Goal: Task Accomplishment & Management: Complete application form

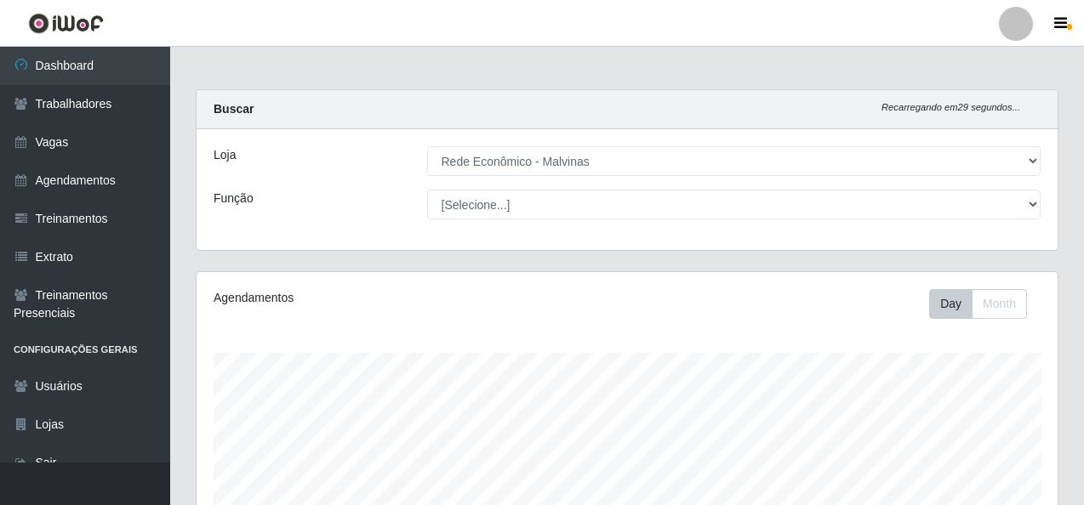
select select "194"
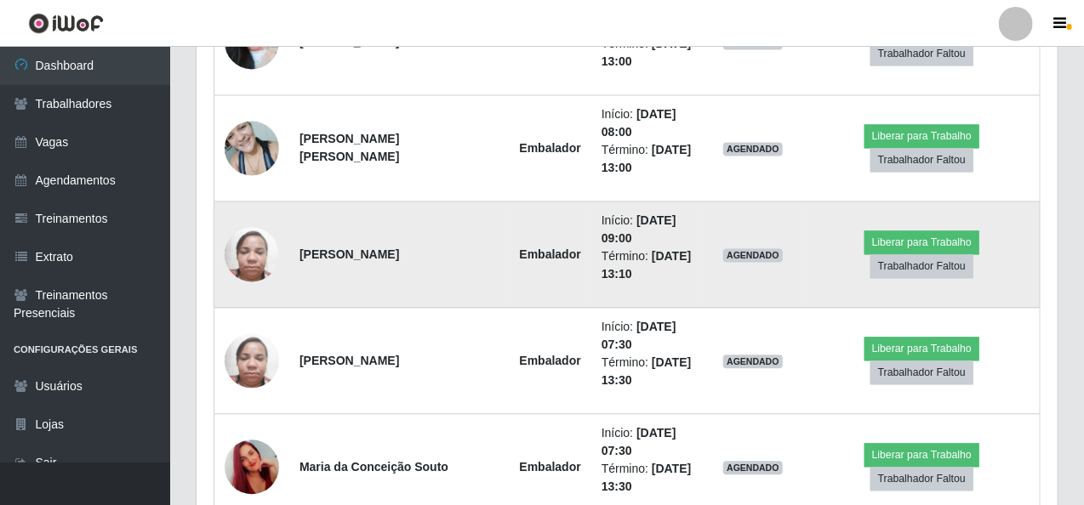
scroll to position [1425, 0]
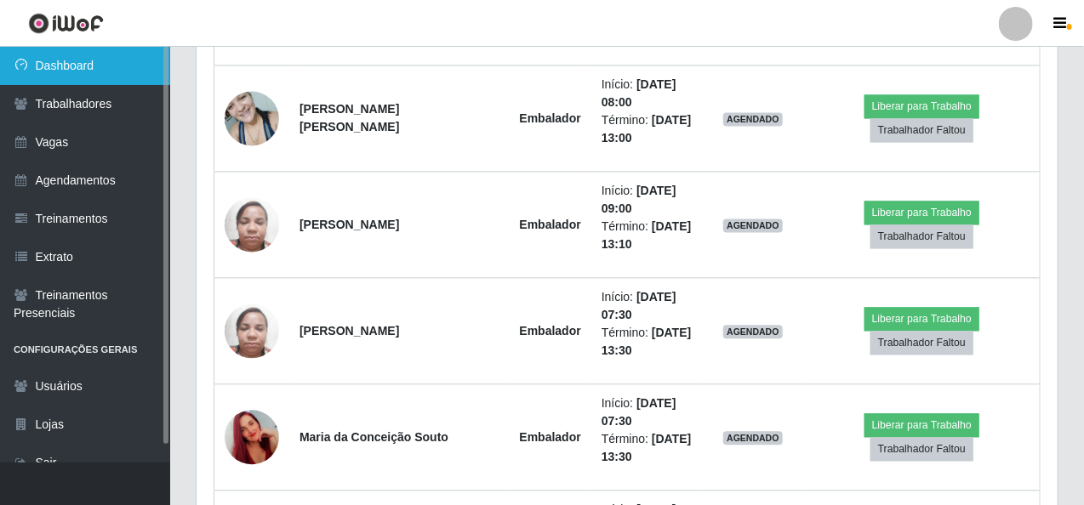
click at [88, 62] on link "Dashboard" at bounding box center [85, 66] width 170 height 38
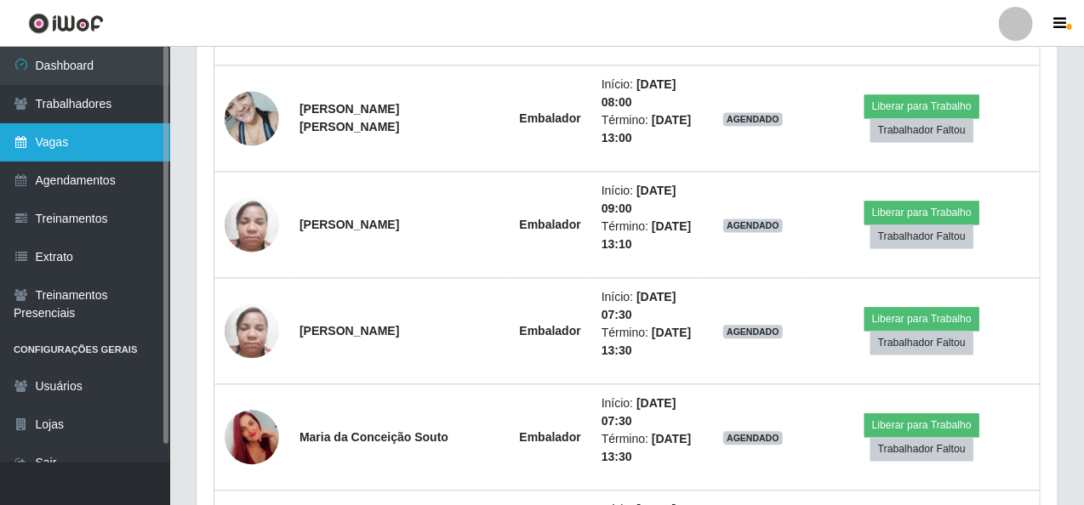
click at [101, 145] on link "Vagas" at bounding box center [85, 142] width 170 height 38
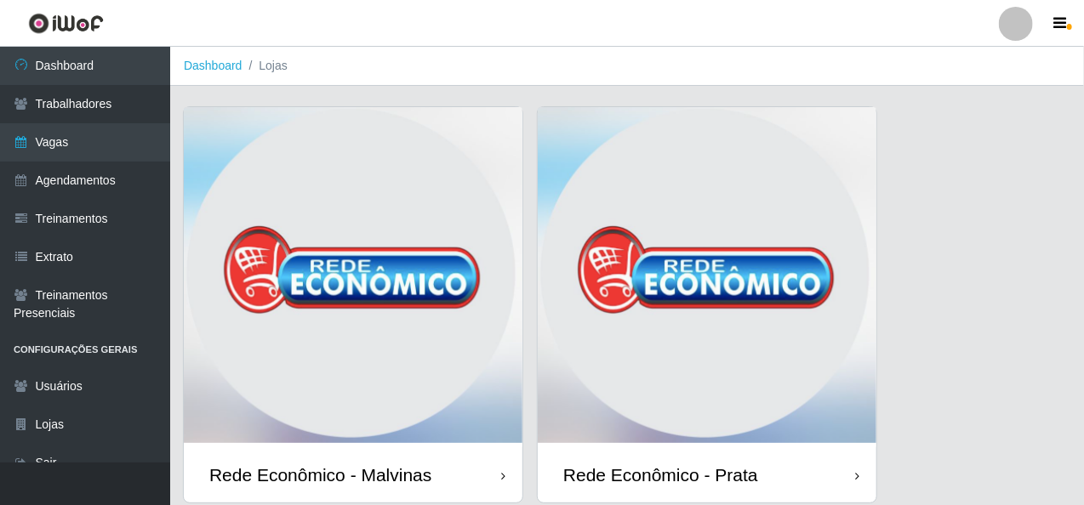
click at [278, 160] on img at bounding box center [353, 277] width 339 height 340
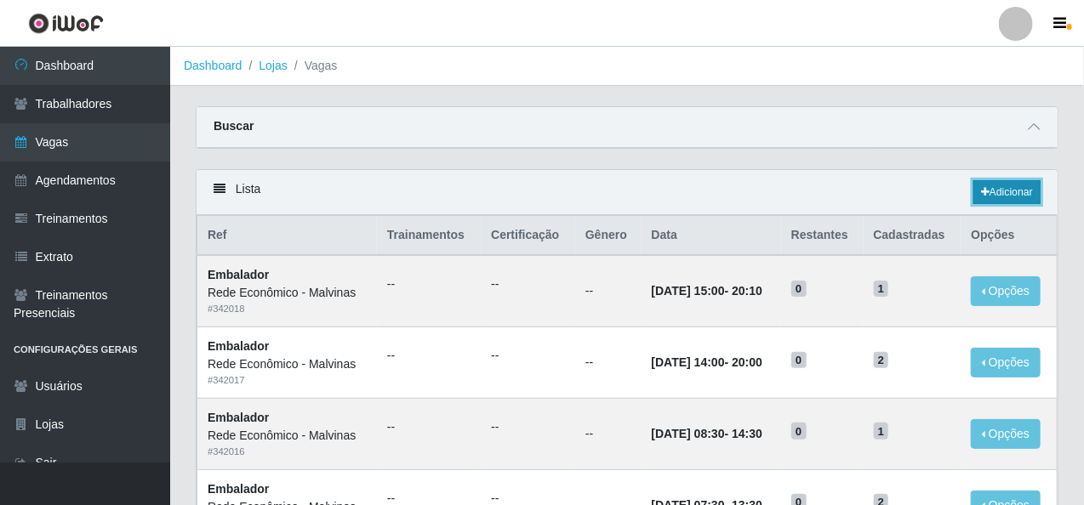
click at [1018, 185] on link "Adicionar" at bounding box center [1006, 192] width 67 height 24
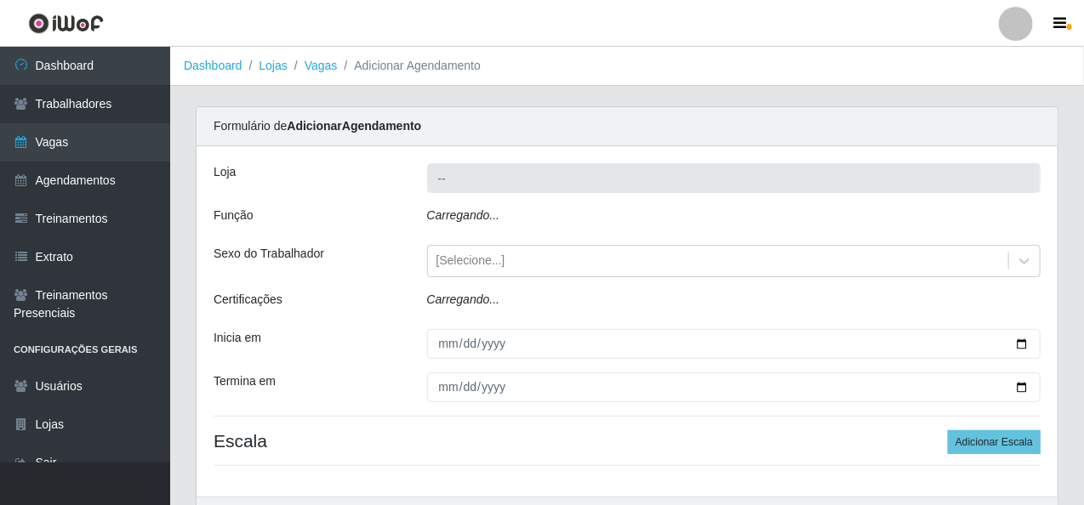
type input "Rede Econômico - Malvinas"
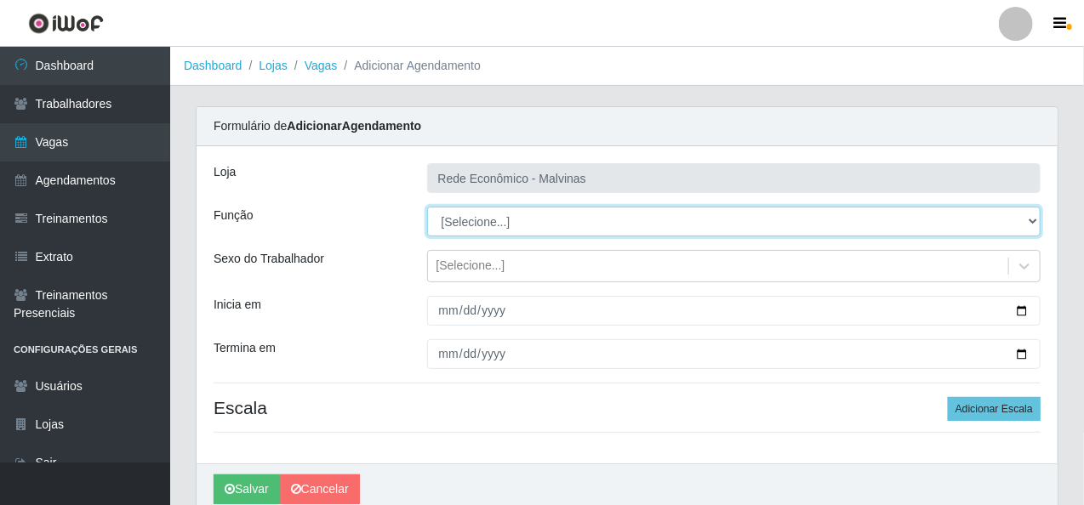
click at [472, 214] on select "[Selecione...] Embalador Embalador + Embalador ++ Operador de Caixa Operador de…" at bounding box center [734, 222] width 614 height 30
select select "1"
click at [427, 207] on select "[Selecione...] Embalador Embalador + Embalador ++ Operador de Caixa Operador de…" at bounding box center [734, 222] width 614 height 30
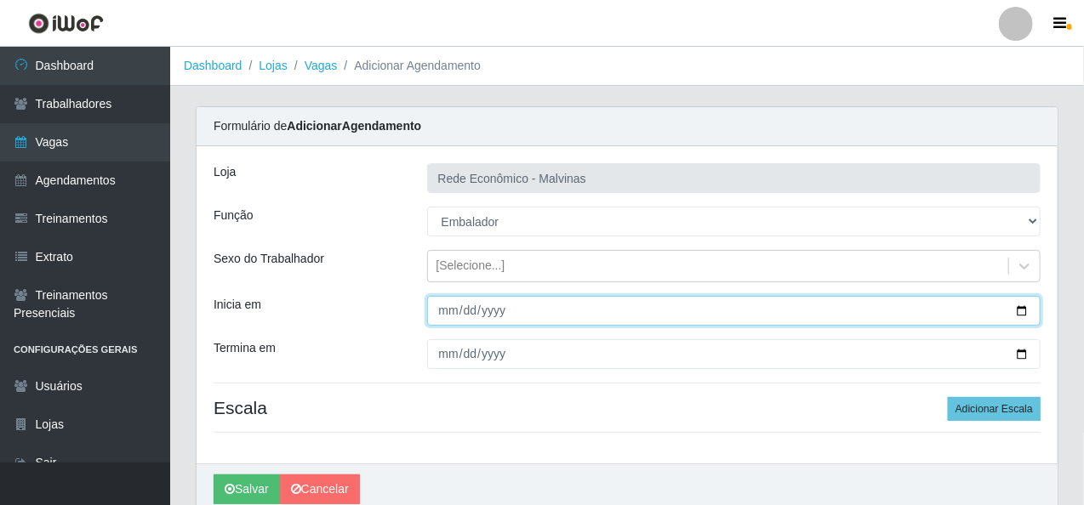
click at [433, 306] on input "Inicia em" at bounding box center [734, 311] width 614 height 30
type input "[DATE]"
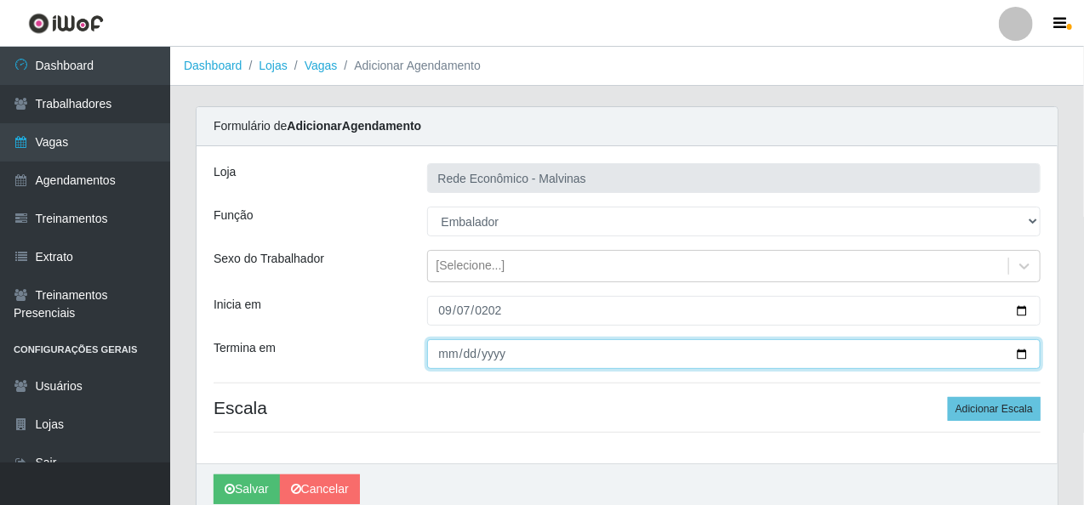
click at [448, 353] on input "Termina em" at bounding box center [734, 354] width 614 height 30
type input "[DATE]"
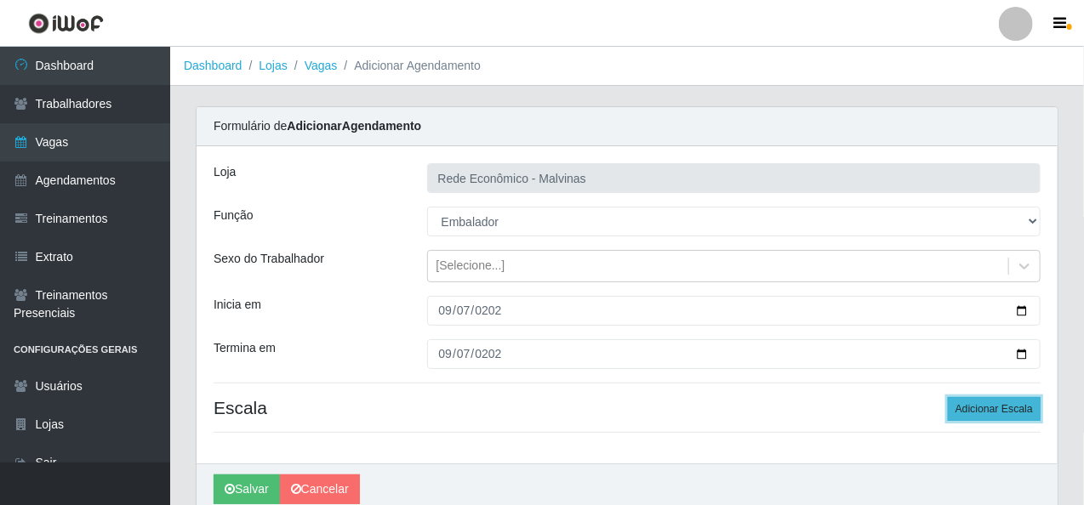
click at [994, 416] on button "Adicionar Escala" at bounding box center [994, 409] width 93 height 24
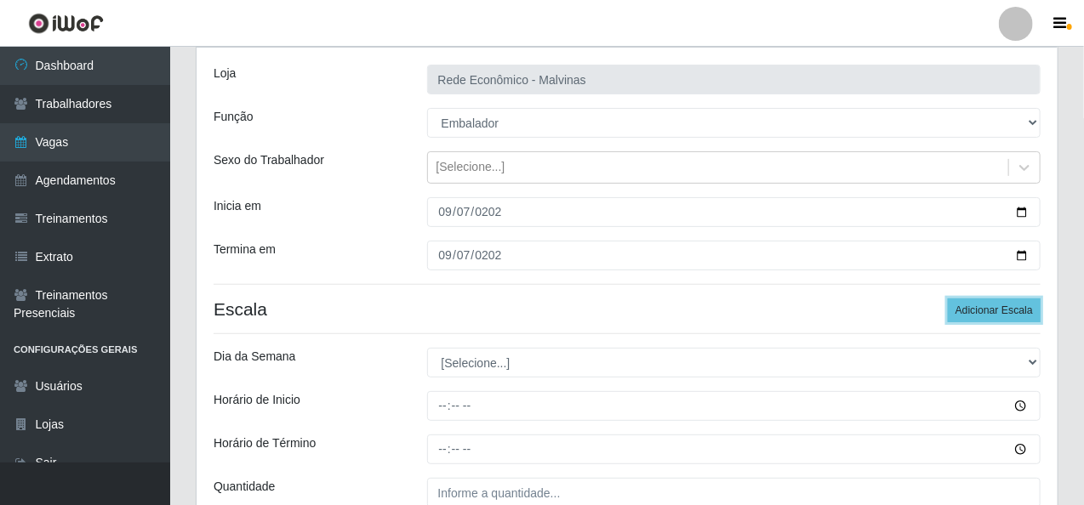
scroll to position [255, 0]
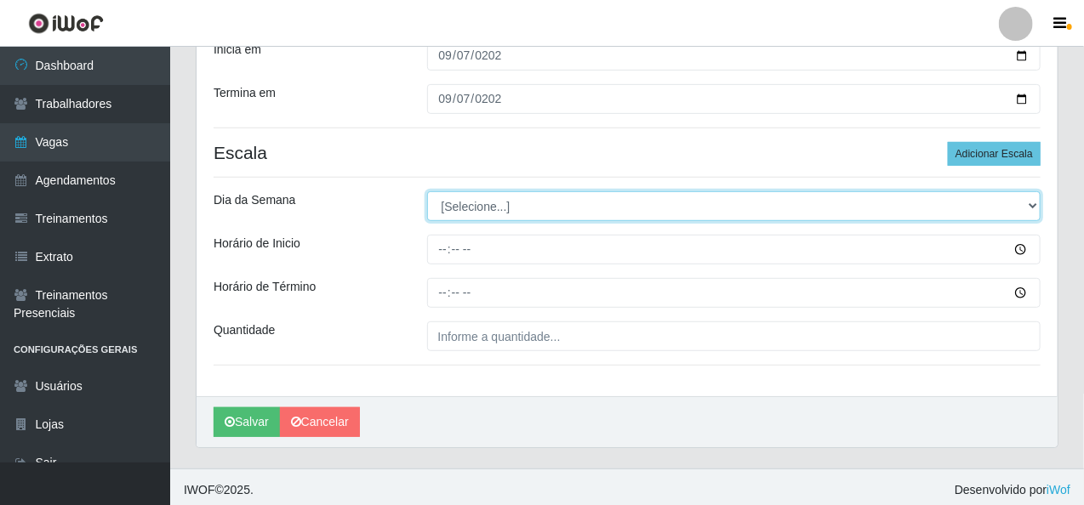
click at [493, 203] on select "[Selecione...] Segunda Terça Quarta Quinta Sexta Sábado Domingo" at bounding box center [734, 206] width 614 height 30
select select "0"
click at [427, 191] on select "[Selecione...] Segunda Terça Quarta Quinta Sexta Sábado Domingo" at bounding box center [734, 206] width 614 height 30
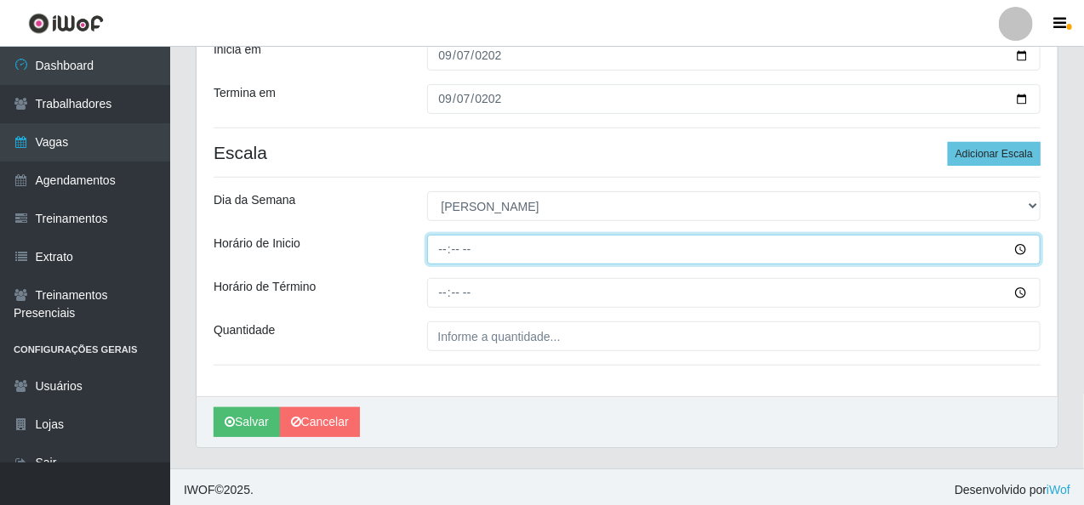
click at [442, 248] on input "Horário de Inicio" at bounding box center [734, 250] width 614 height 30
click at [466, 253] on input "08:00" at bounding box center [734, 250] width 614 height 30
click at [450, 252] on input "08:00" at bounding box center [734, 250] width 614 height 30
type input "09:00"
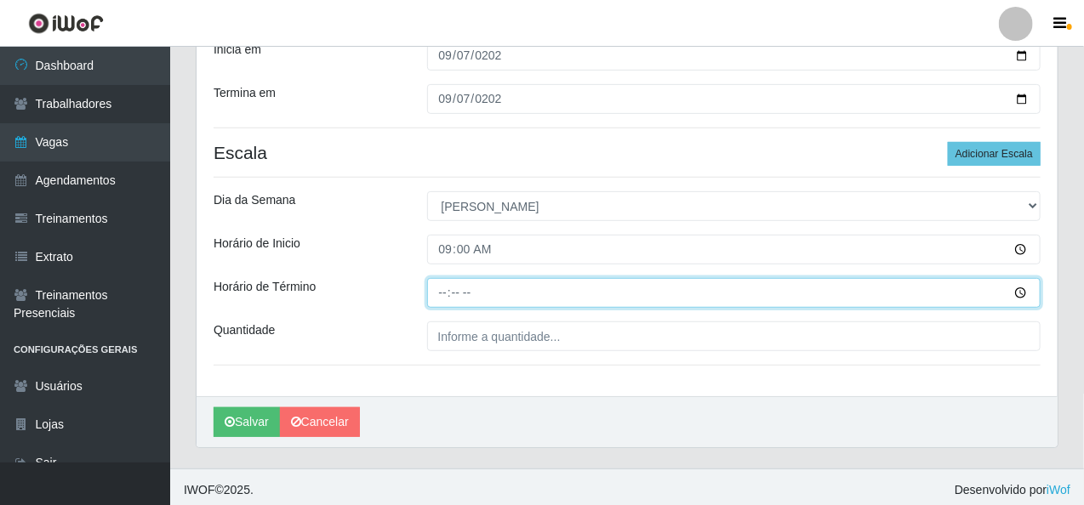
click at [442, 289] on input "Horário de Término" at bounding box center [734, 293] width 614 height 30
type input "13:10"
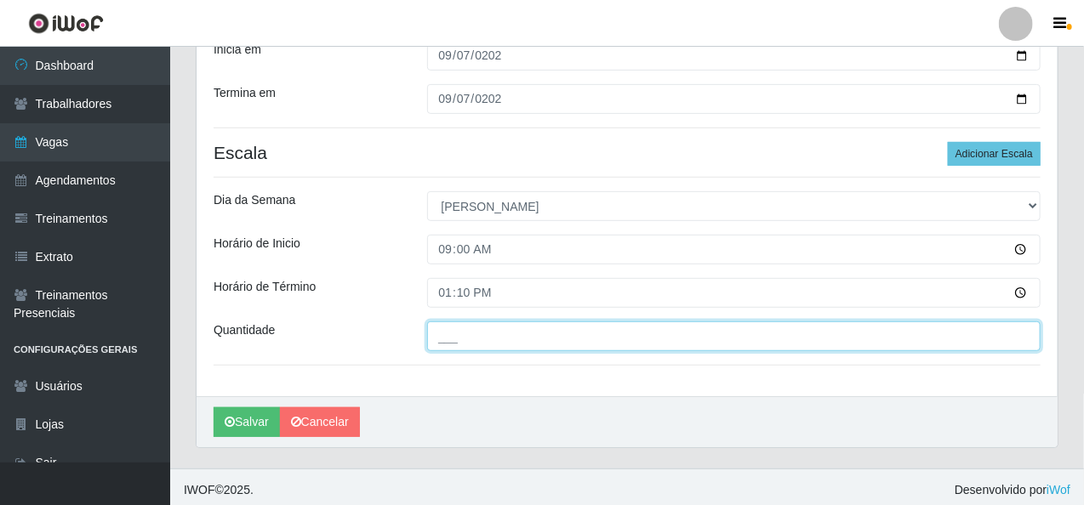
click at [436, 336] on input "___" at bounding box center [734, 337] width 614 height 30
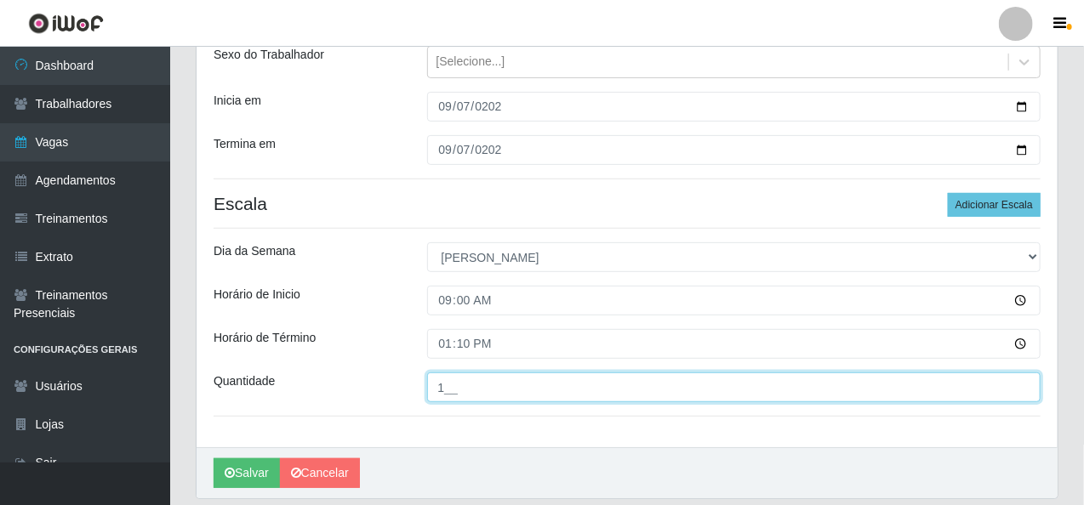
scroll to position [259, 0]
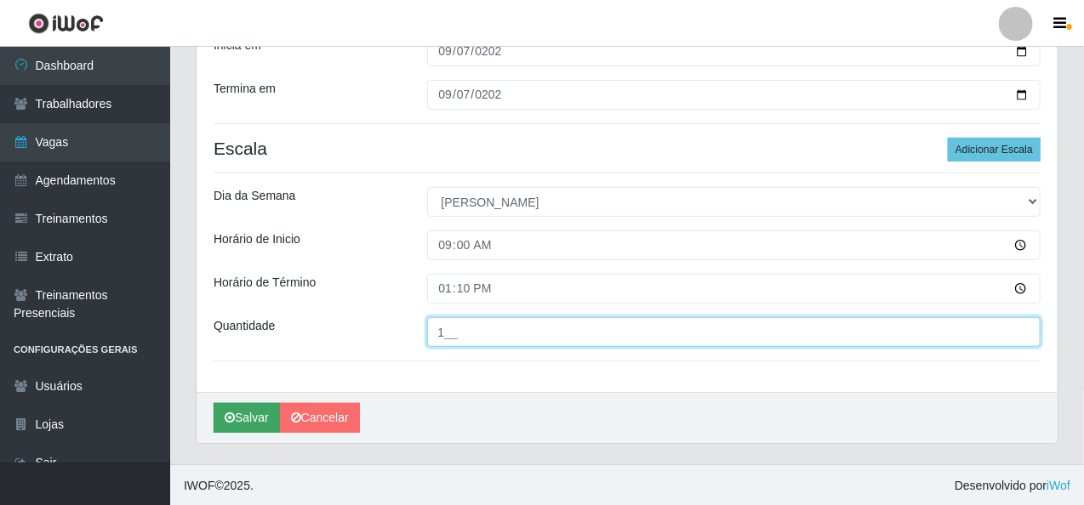
type input "1__"
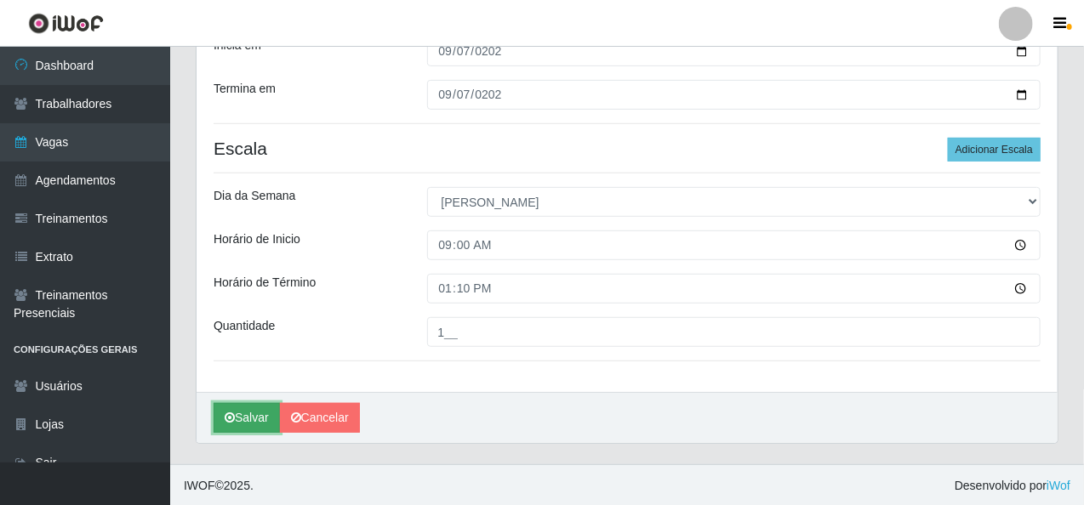
click at [234, 419] on icon "submit" at bounding box center [230, 418] width 10 height 12
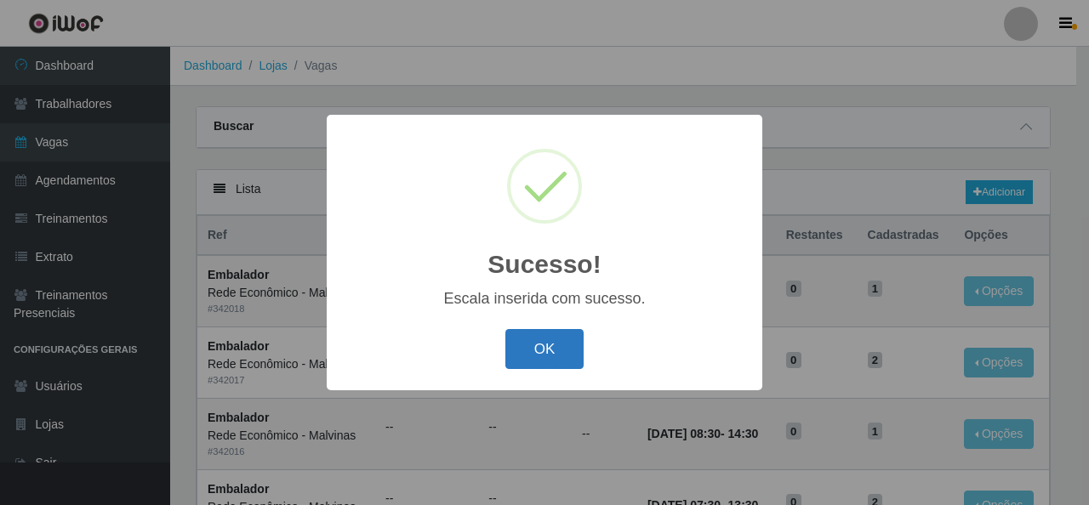
click at [546, 347] on button "OK" at bounding box center [544, 349] width 79 height 40
